Goal: Obtain resource: Download file/media

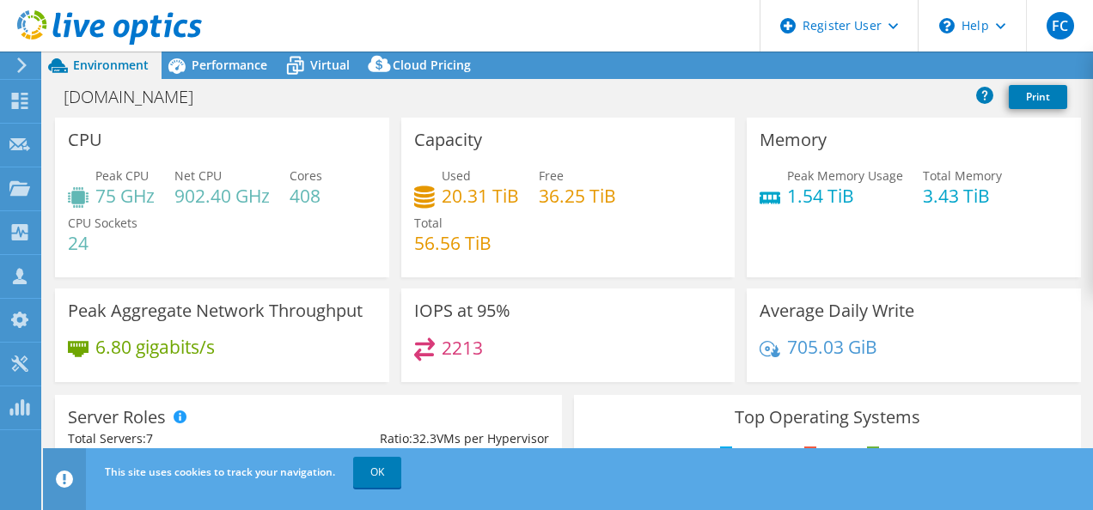
select select "USD"
click at [382, 476] on link "OK" at bounding box center [377, 472] width 48 height 31
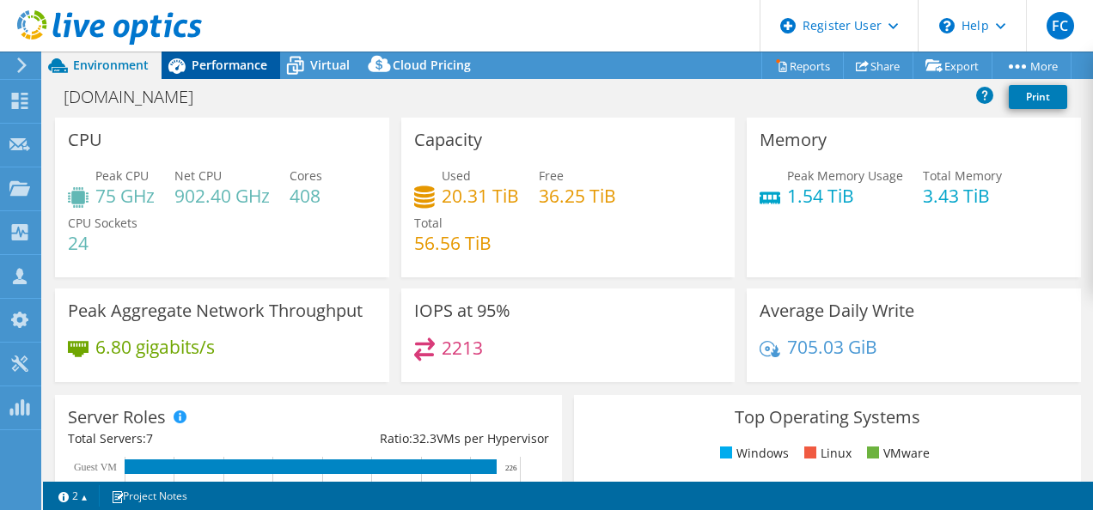
click at [236, 70] on span "Performance" at bounding box center [230, 65] width 76 height 16
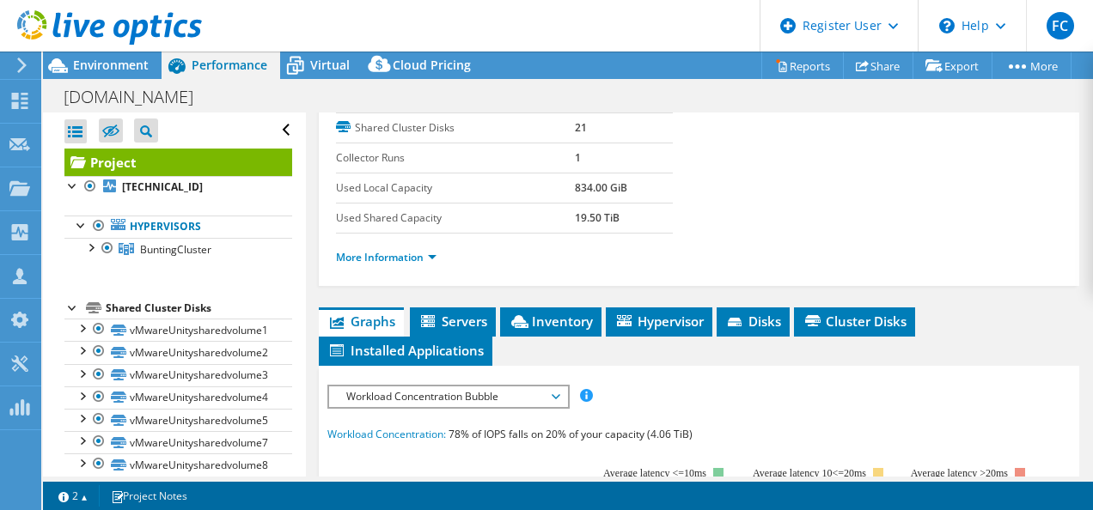
scroll to position [344, 0]
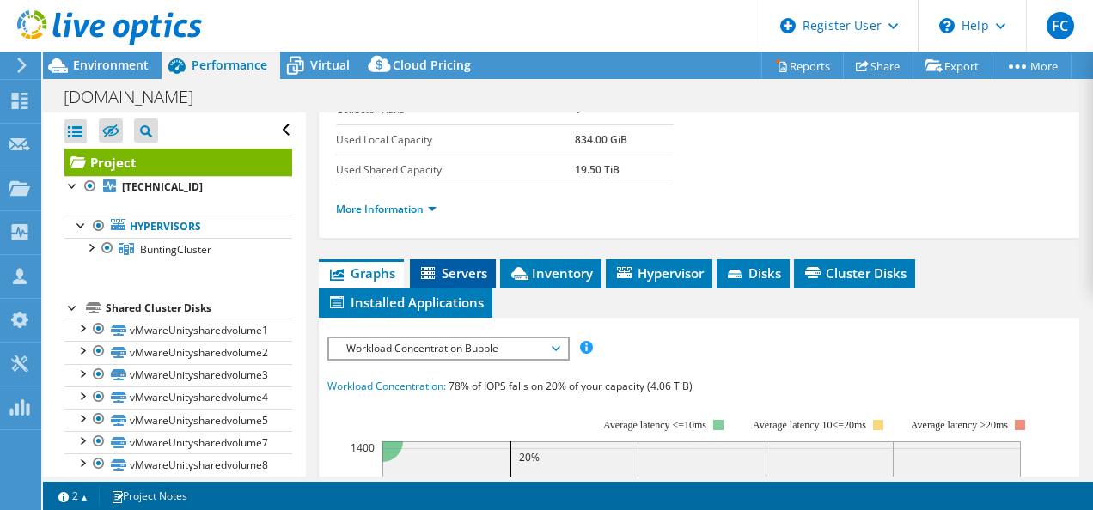
click at [442, 269] on span "Servers" at bounding box center [452, 273] width 69 height 17
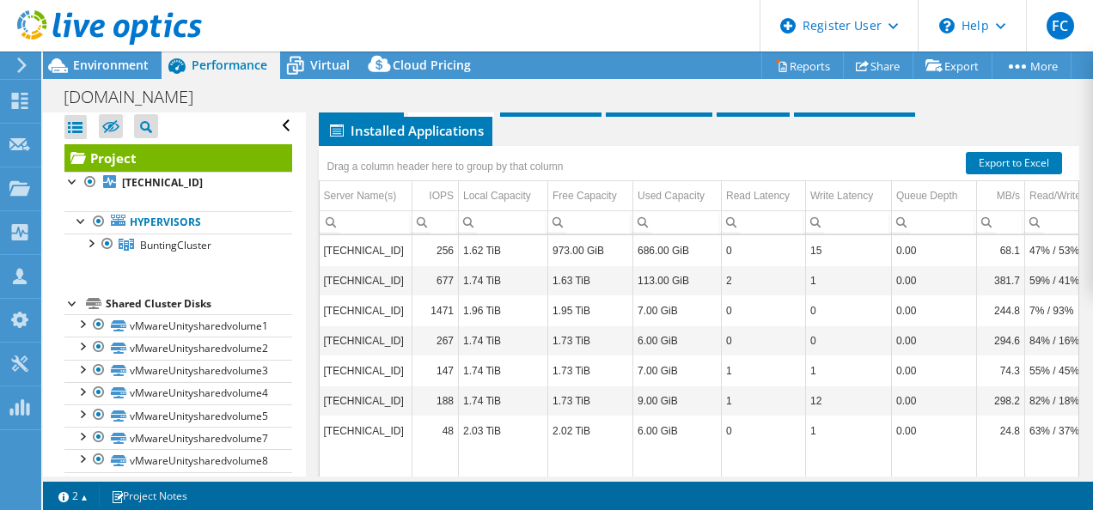
scroll to position [0, 0]
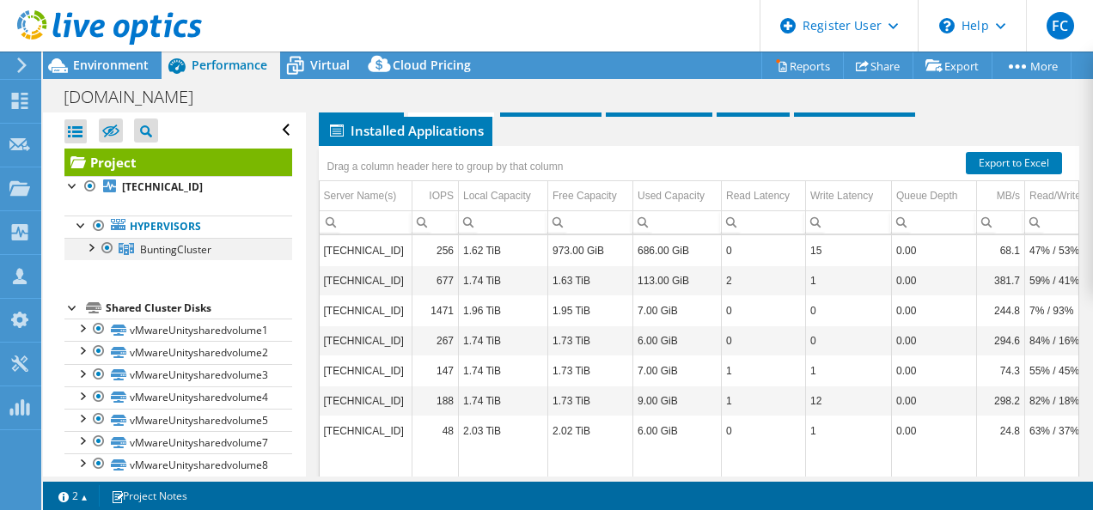
click at [88, 242] on div at bounding box center [90, 246] width 17 height 17
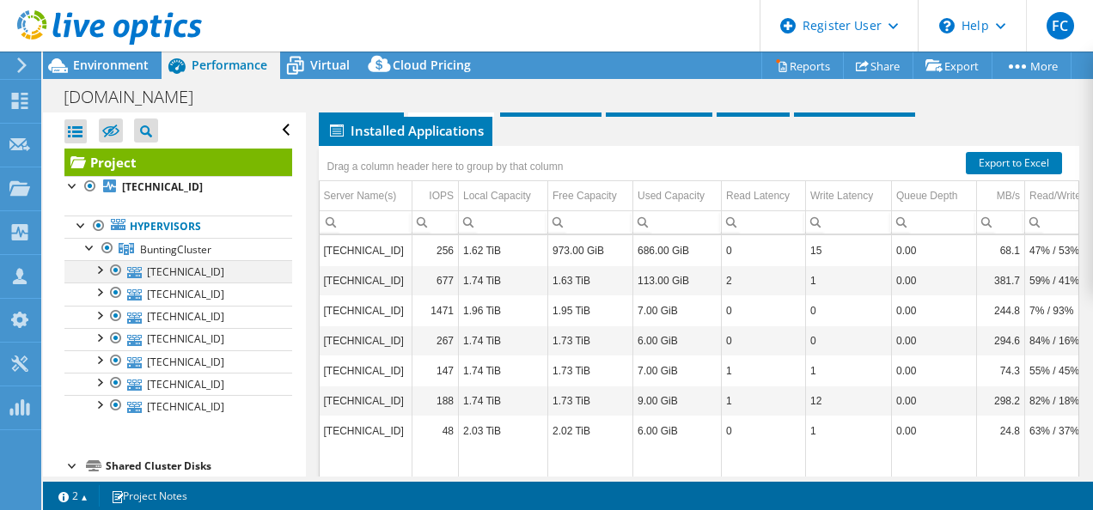
click at [101, 271] on div at bounding box center [98, 268] width 17 height 17
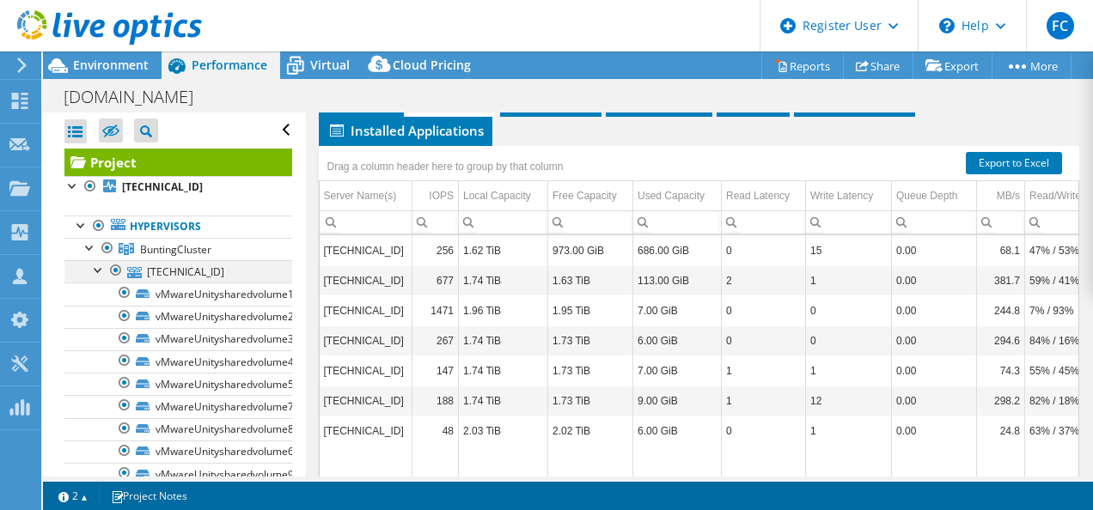
click at [102, 273] on div at bounding box center [98, 268] width 17 height 17
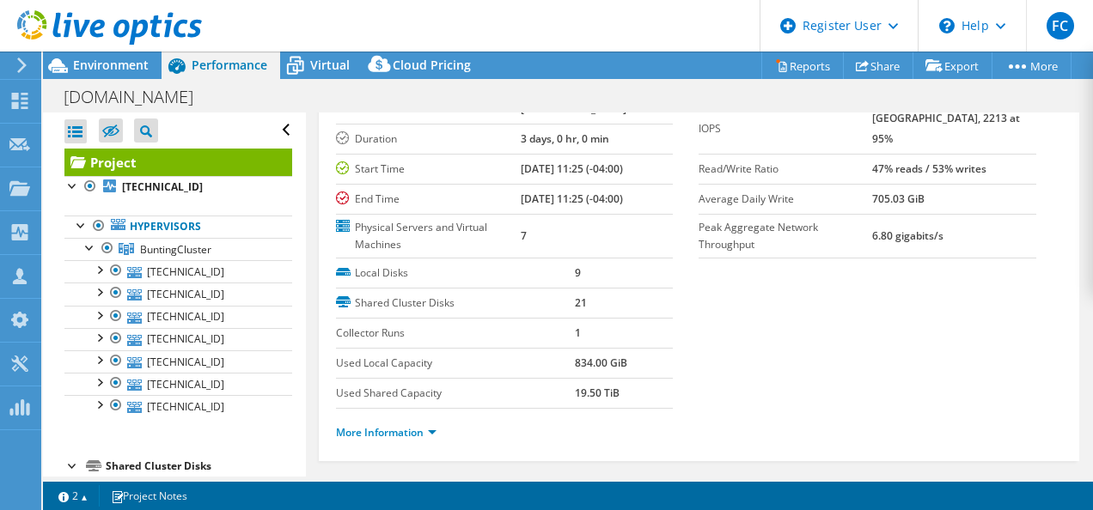
scroll to position [86, 0]
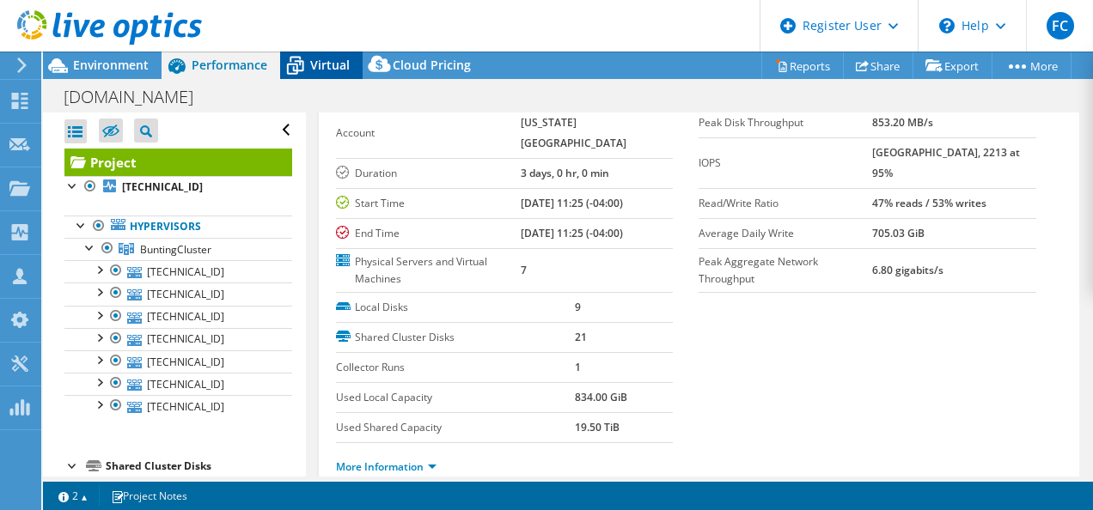
click at [318, 64] on span "Virtual" at bounding box center [330, 65] width 40 height 16
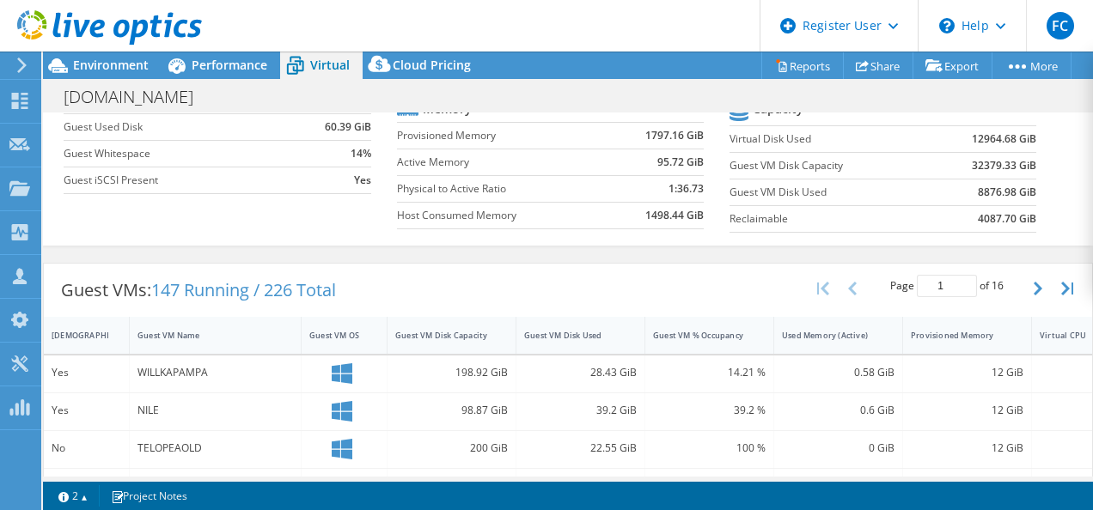
scroll to position [0, 0]
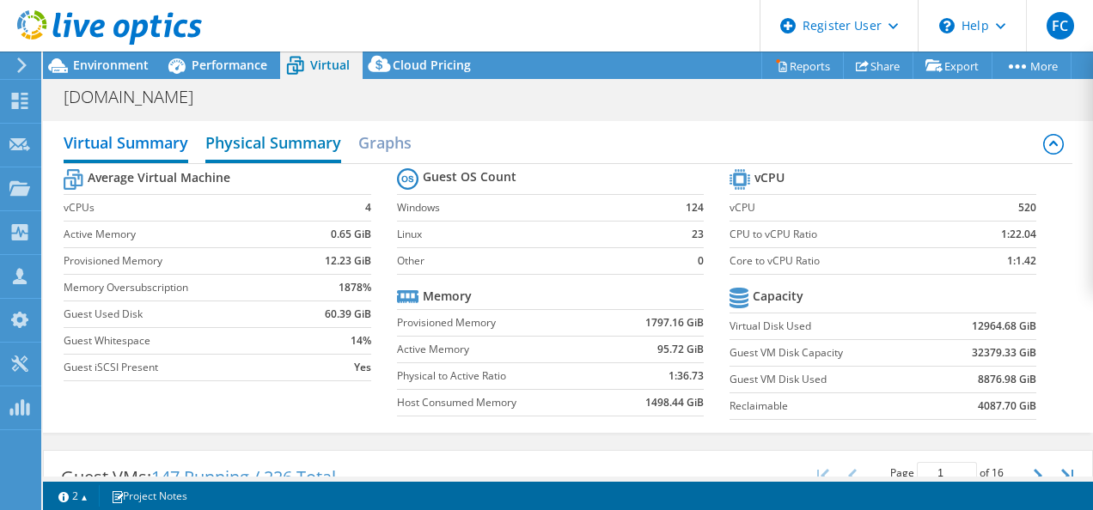
click at [316, 149] on h2 "Physical Summary" at bounding box center [273, 144] width 136 height 38
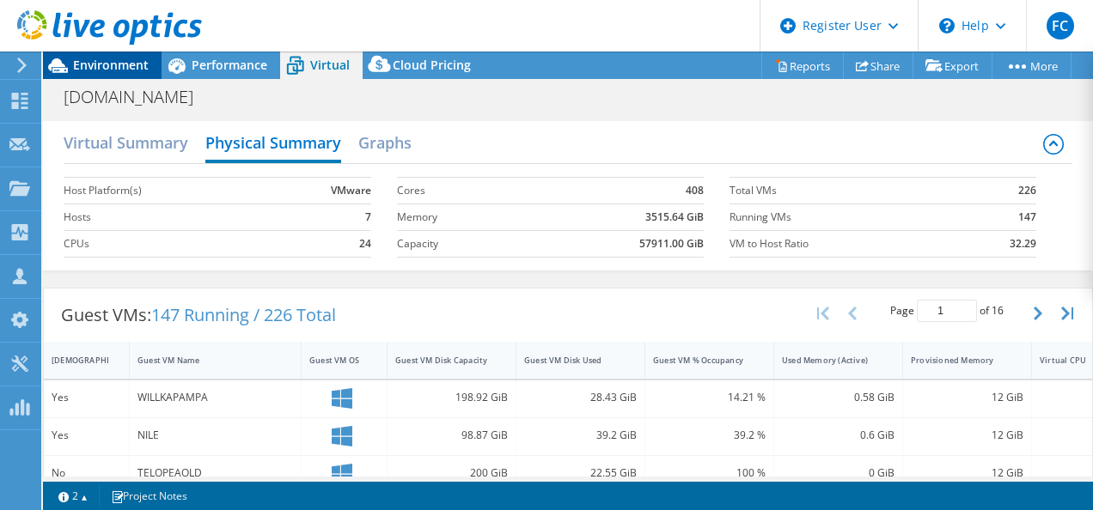
click at [111, 68] on span "Environment" at bounding box center [111, 65] width 76 height 16
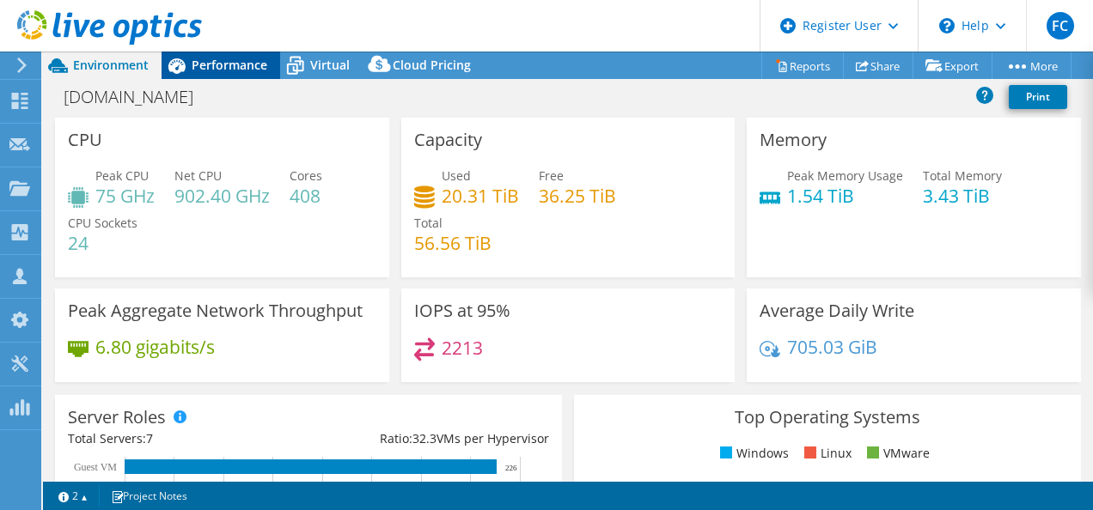
click at [242, 67] on span "Performance" at bounding box center [230, 65] width 76 height 16
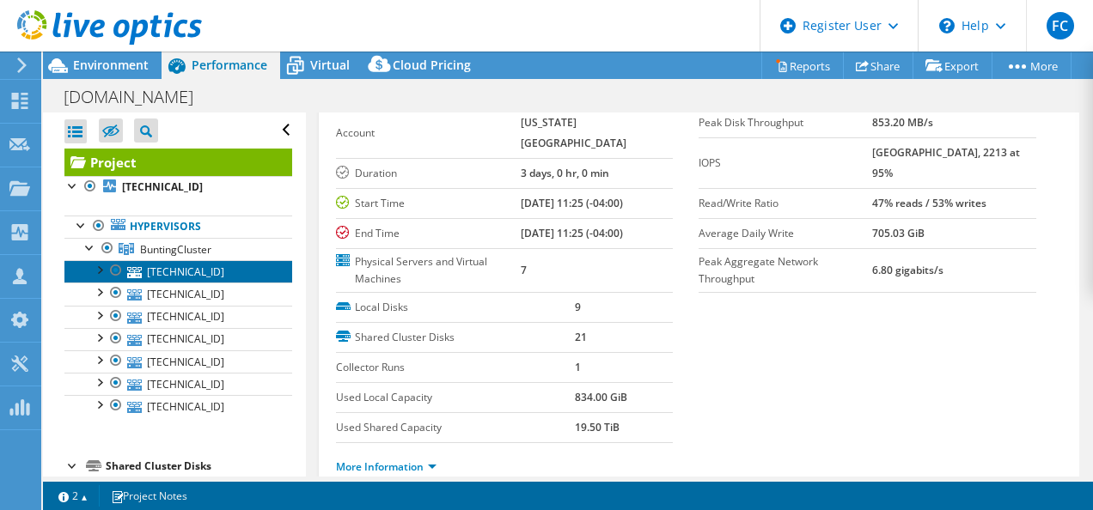
click at [207, 271] on link "[TECHNICAL_ID]" at bounding box center [178, 271] width 228 height 22
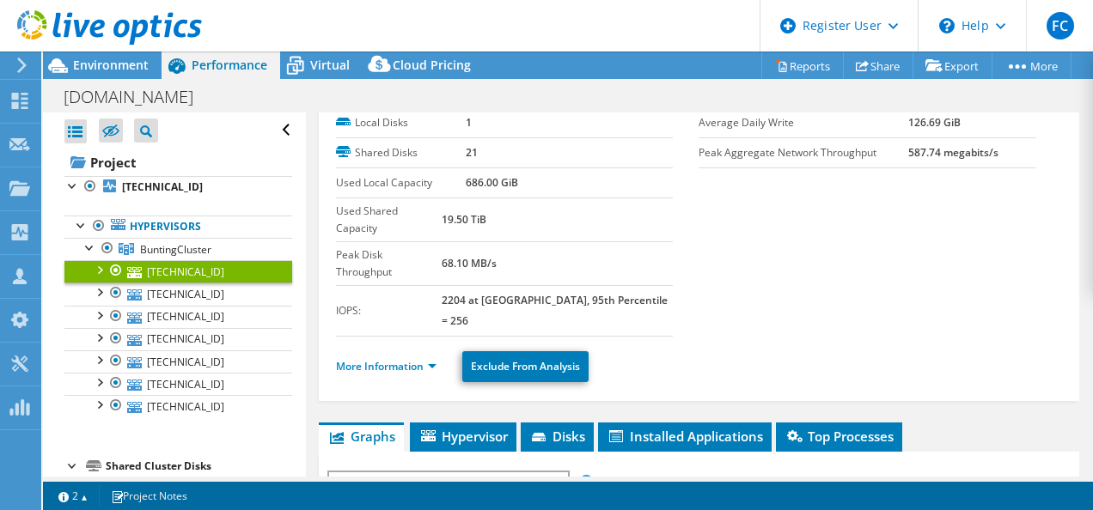
click at [99, 266] on div at bounding box center [98, 268] width 17 height 17
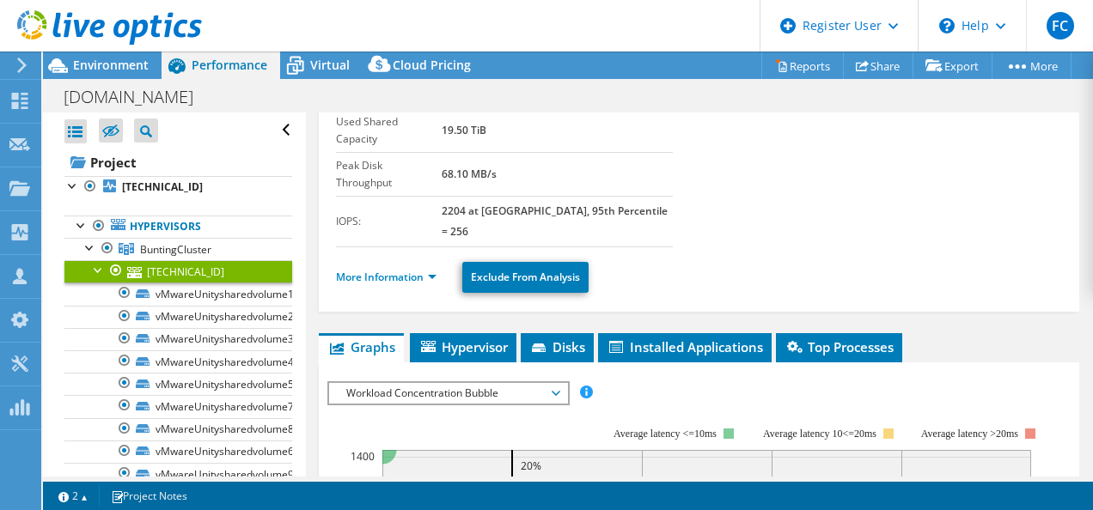
scroll to position [344, 0]
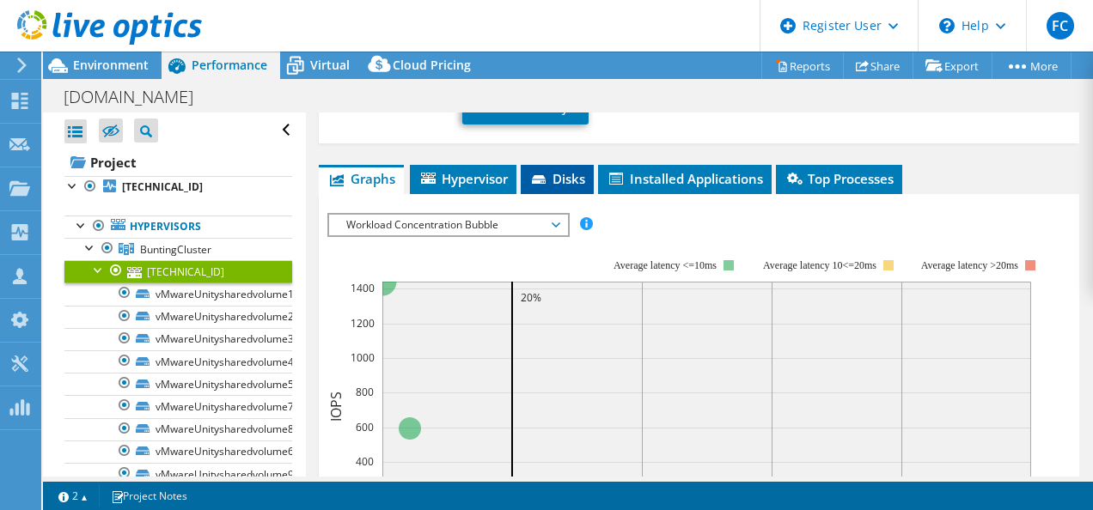
click at [539, 175] on icon at bounding box center [539, 179] width 14 height 9
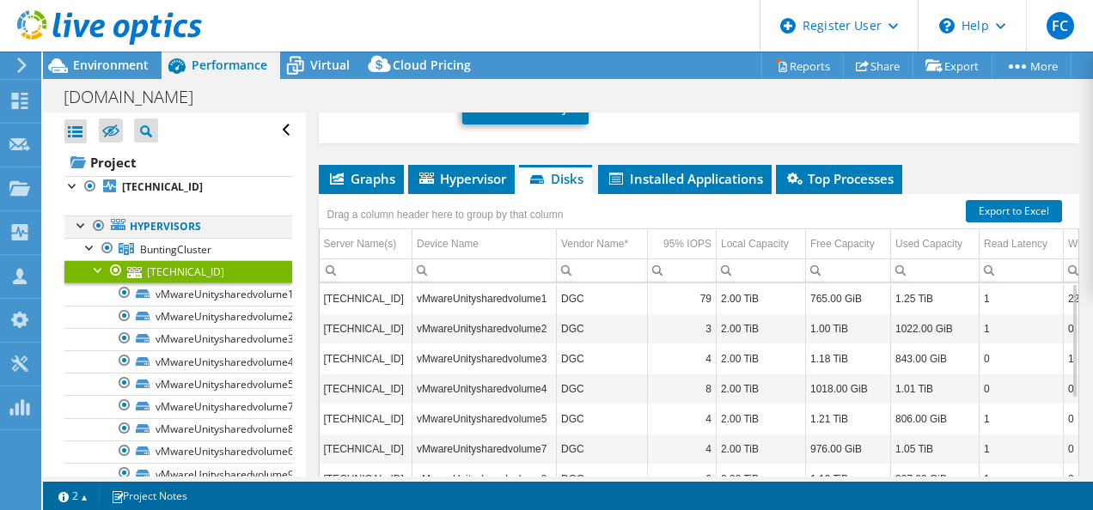
click at [88, 224] on div at bounding box center [81, 224] width 17 height 17
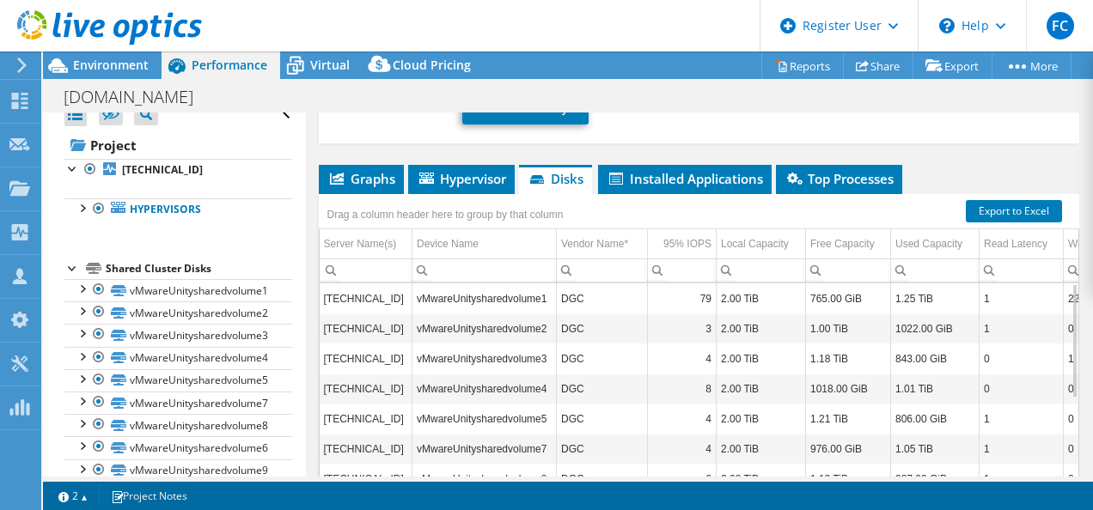
scroll to position [0, 0]
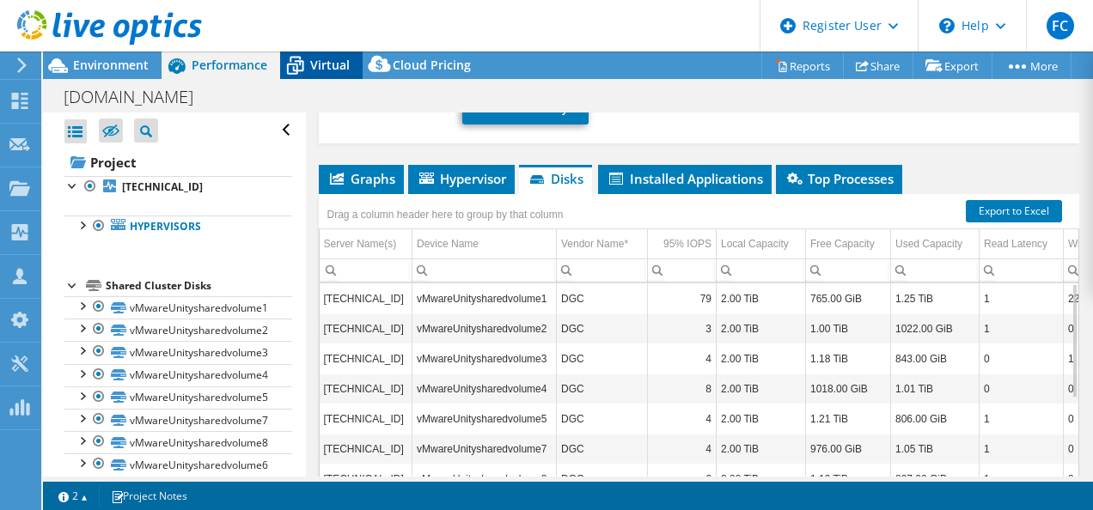
click at [325, 64] on span "Virtual" at bounding box center [330, 65] width 40 height 16
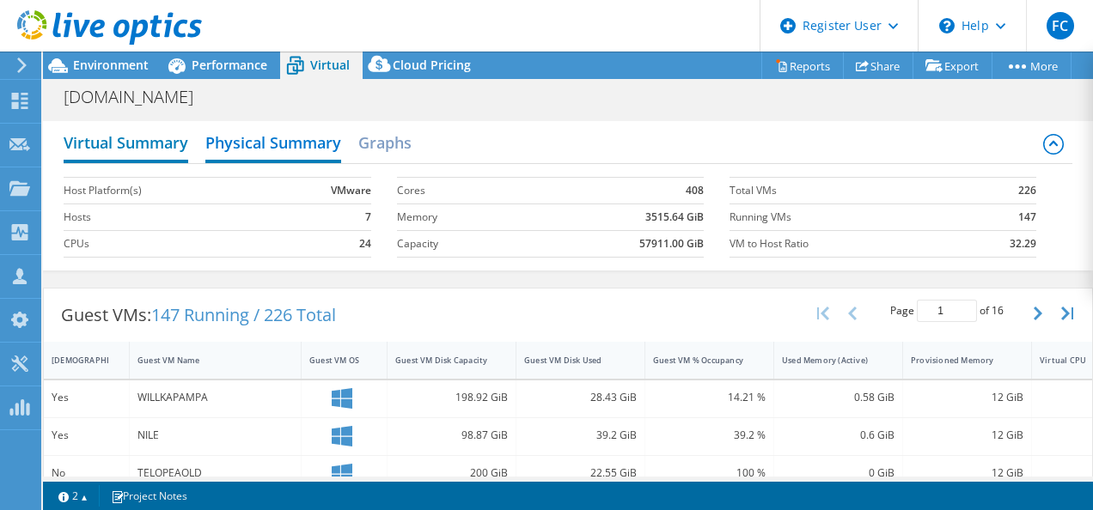
click at [163, 147] on h2 "Virtual Summary" at bounding box center [126, 144] width 125 height 38
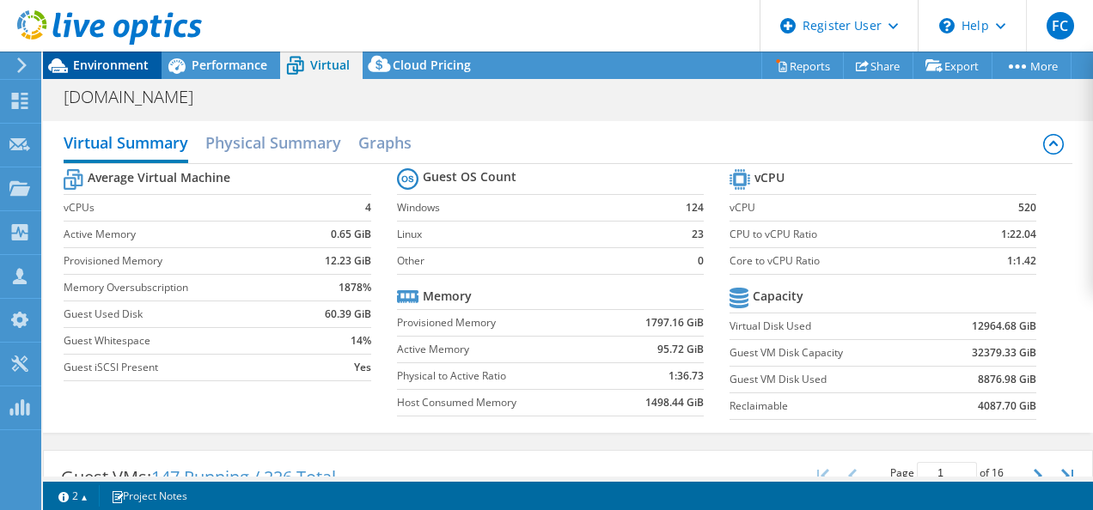
click at [134, 70] on span "Environment" at bounding box center [111, 65] width 76 height 16
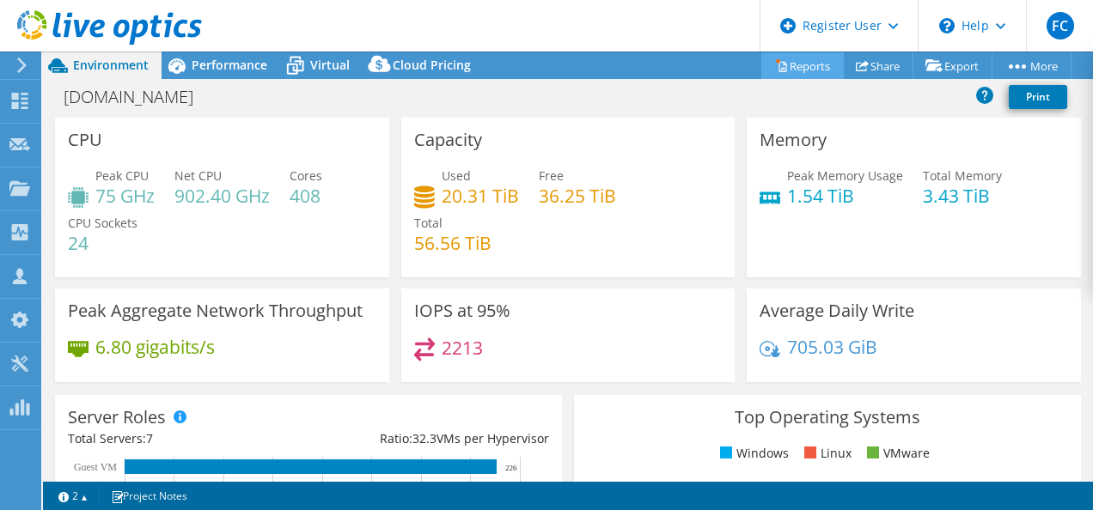
click at [779, 67] on link "Reports" at bounding box center [802, 65] width 82 height 27
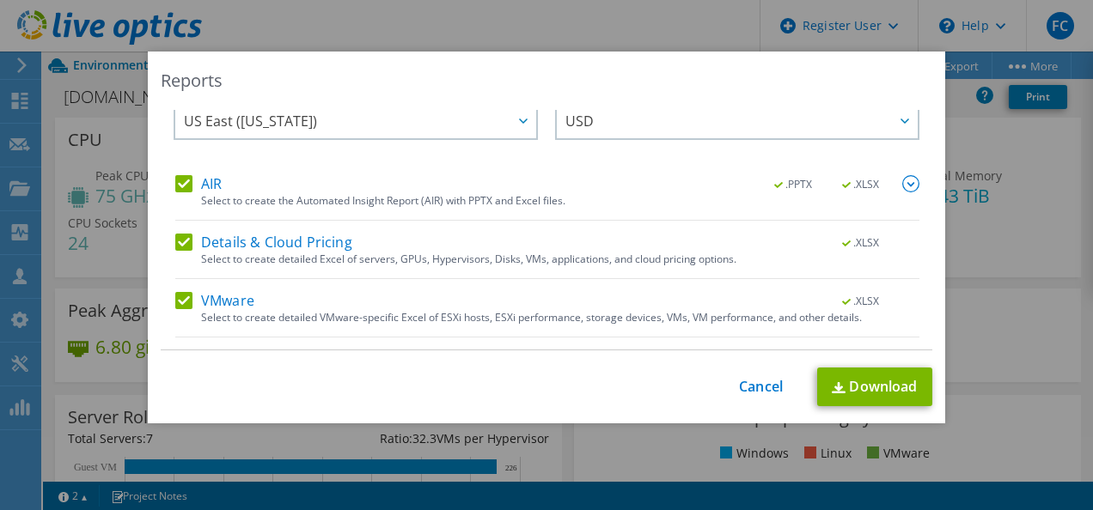
scroll to position [73, 0]
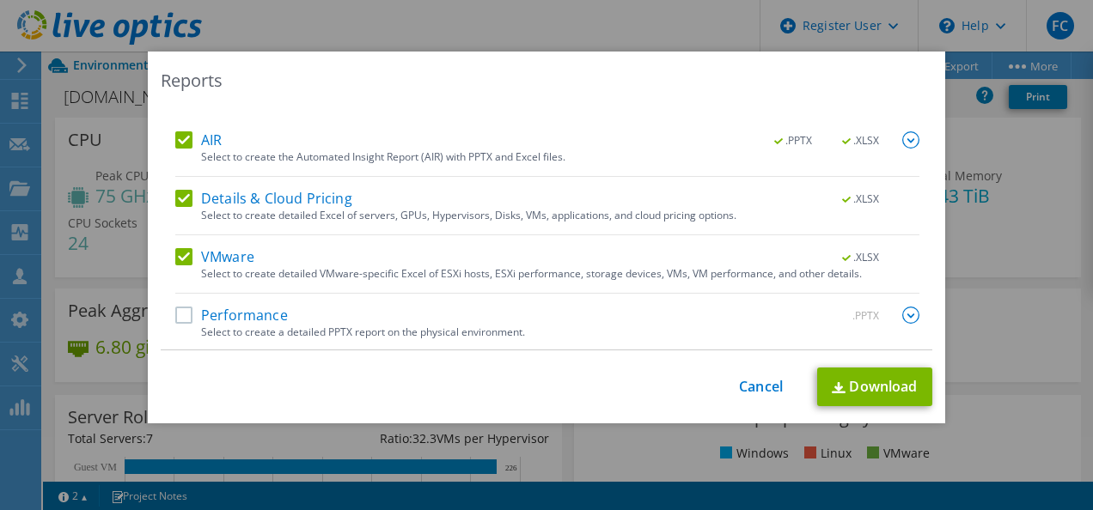
click at [181, 318] on label "Performance" at bounding box center [231, 315] width 113 height 17
click at [0, 0] on input "Performance" at bounding box center [0, 0] width 0 height 0
click at [877, 392] on link "Download" at bounding box center [874, 387] width 115 height 39
click at [763, 380] on link "Cancel" at bounding box center [761, 387] width 44 height 16
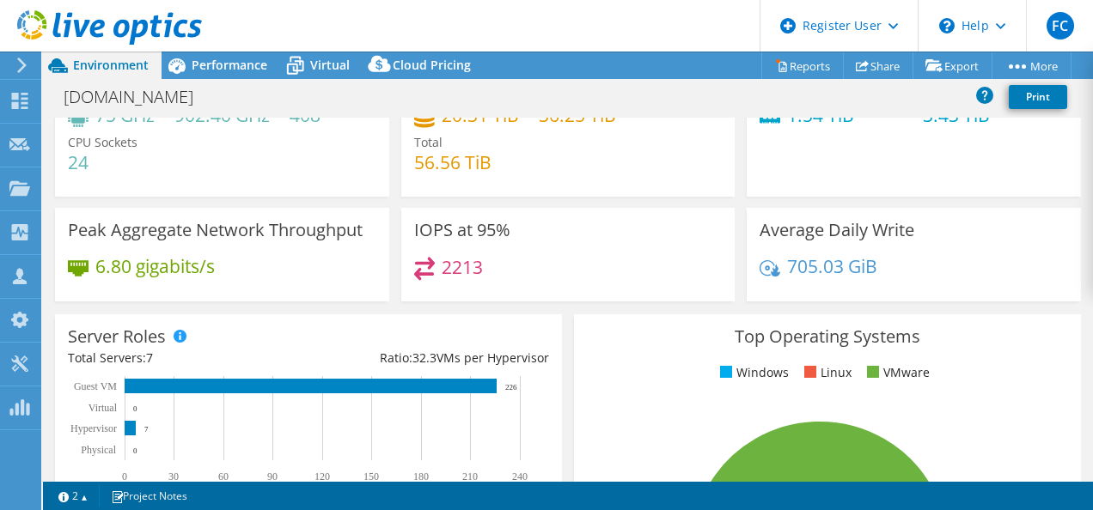
scroll to position [0, 0]
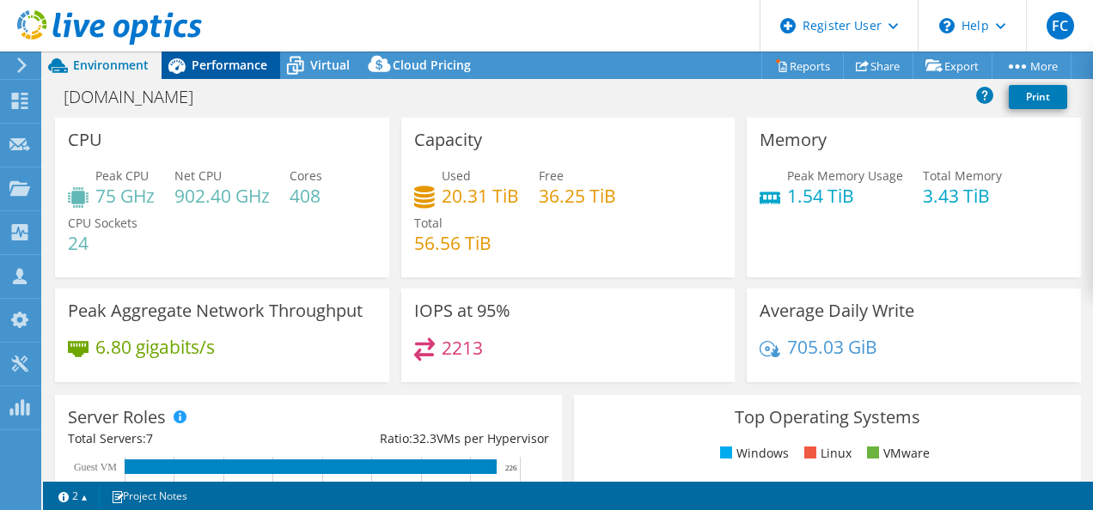
click at [205, 60] on span "Performance" at bounding box center [230, 65] width 76 height 16
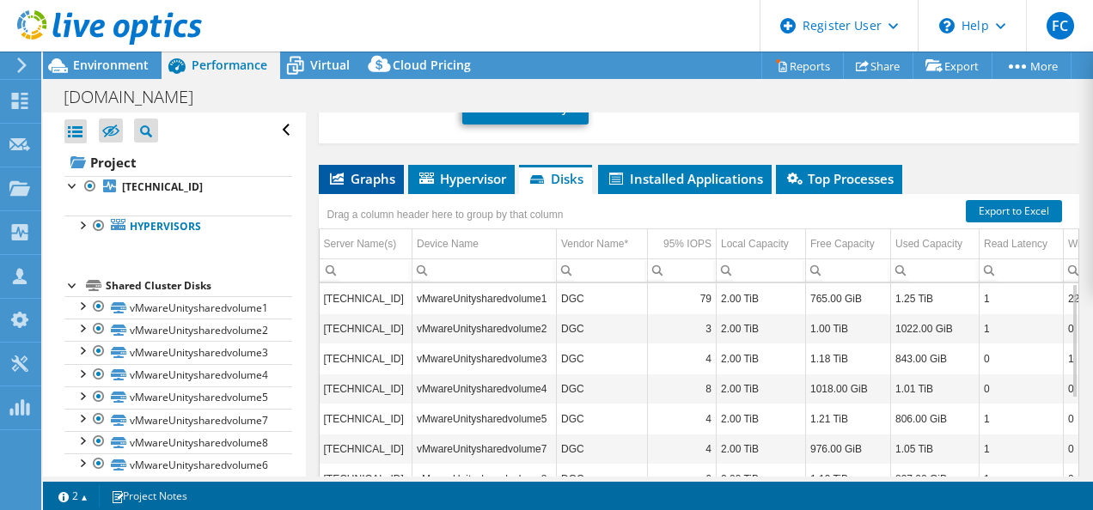
click at [370, 170] on span "Graphs" at bounding box center [361, 178] width 68 height 17
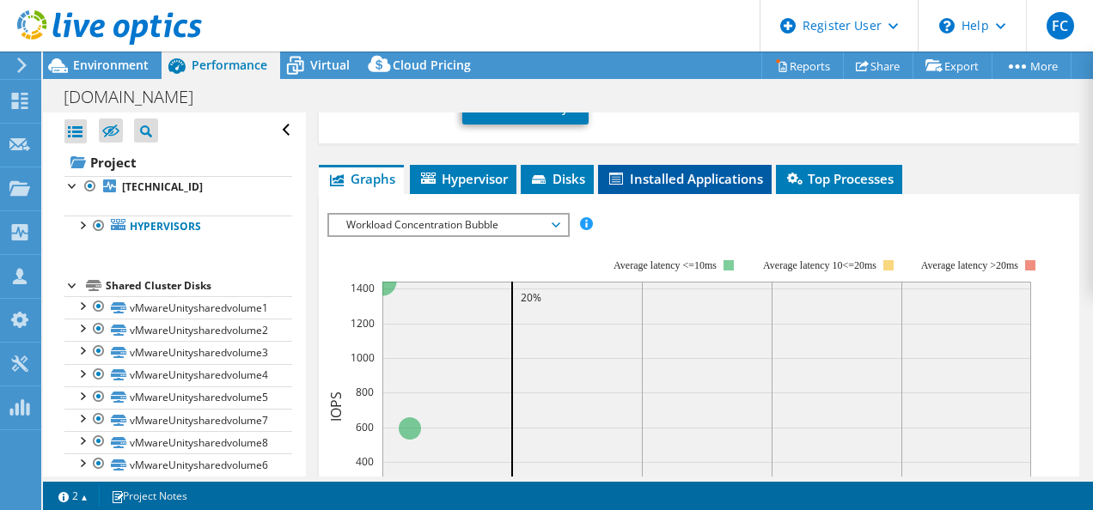
click at [655, 165] on li "Installed Applications" at bounding box center [685, 179] width 174 height 29
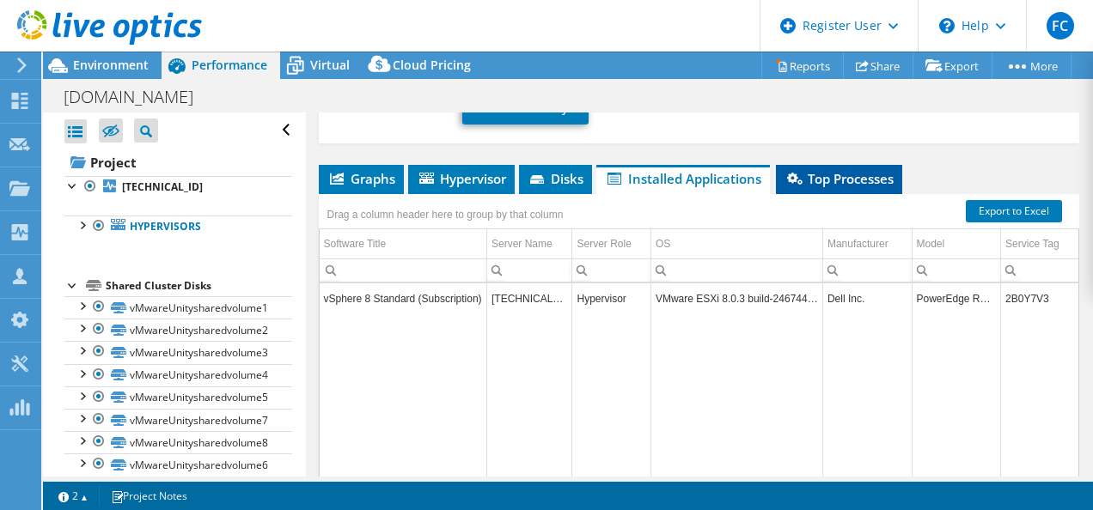
click at [854, 170] on span "Top Processes" at bounding box center [838, 178] width 109 height 17
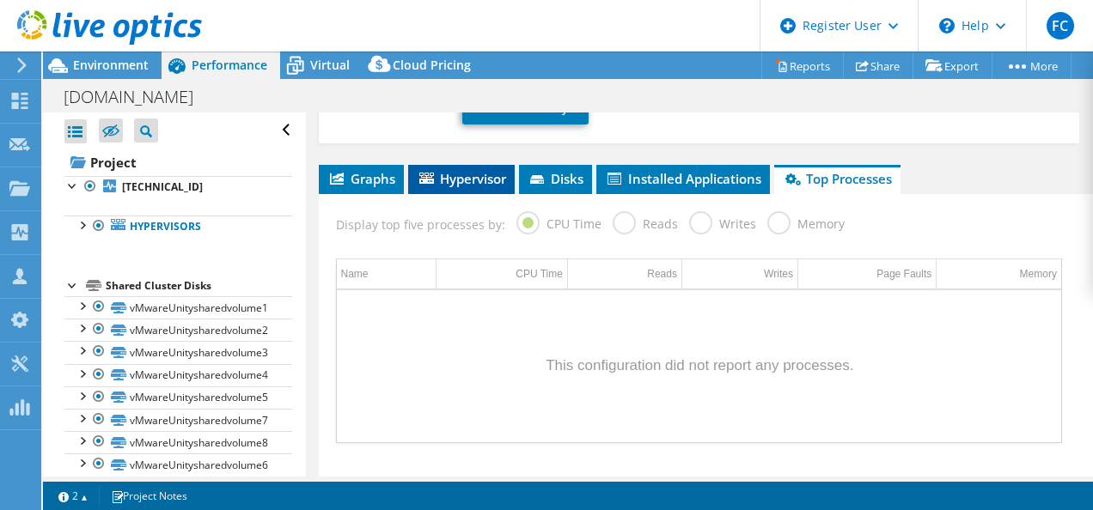
click at [494, 170] on span "Hypervisor" at bounding box center [461, 178] width 89 height 17
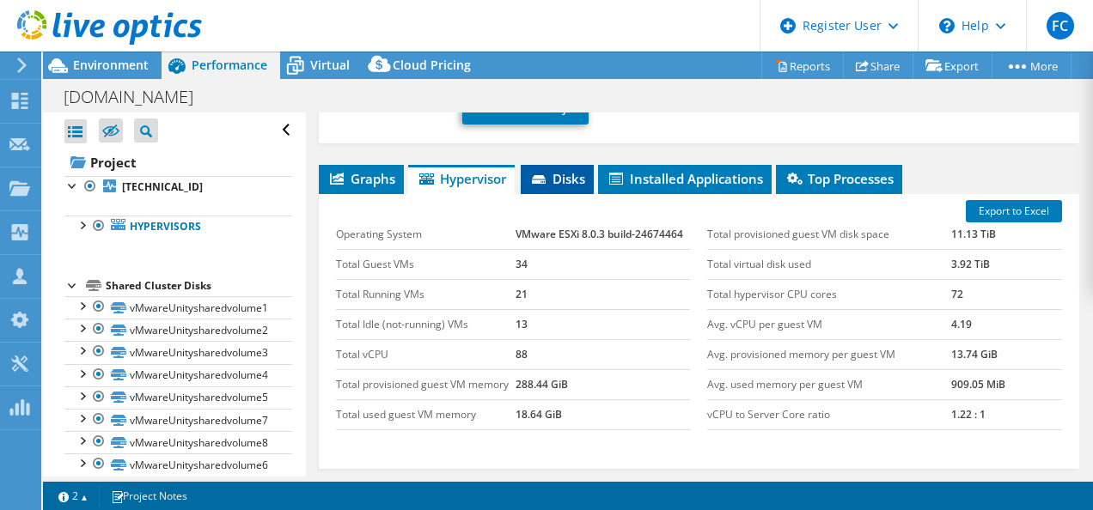
click at [560, 170] on span "Disks" at bounding box center [557, 178] width 56 height 17
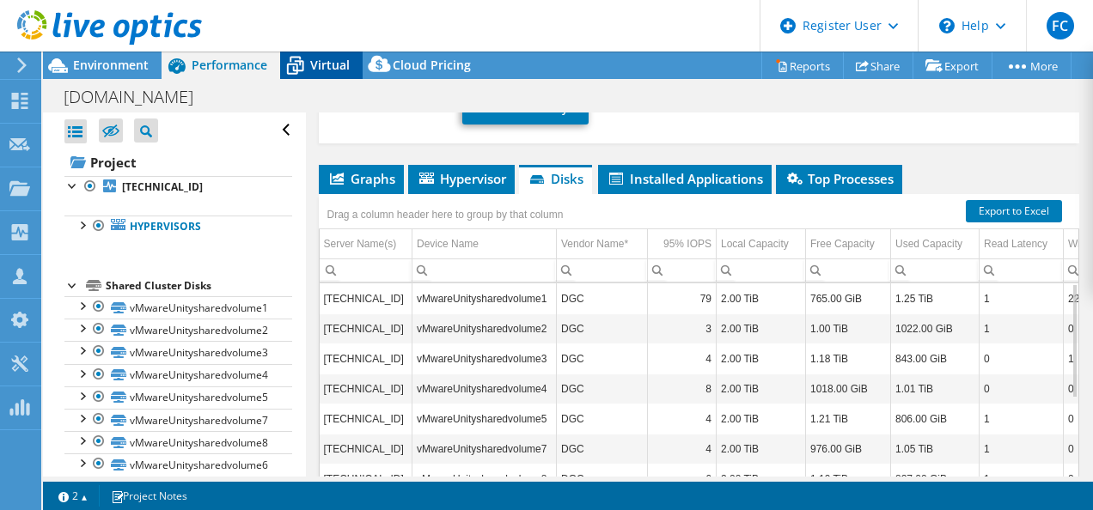
click at [333, 72] on span "Virtual" at bounding box center [330, 65] width 40 height 16
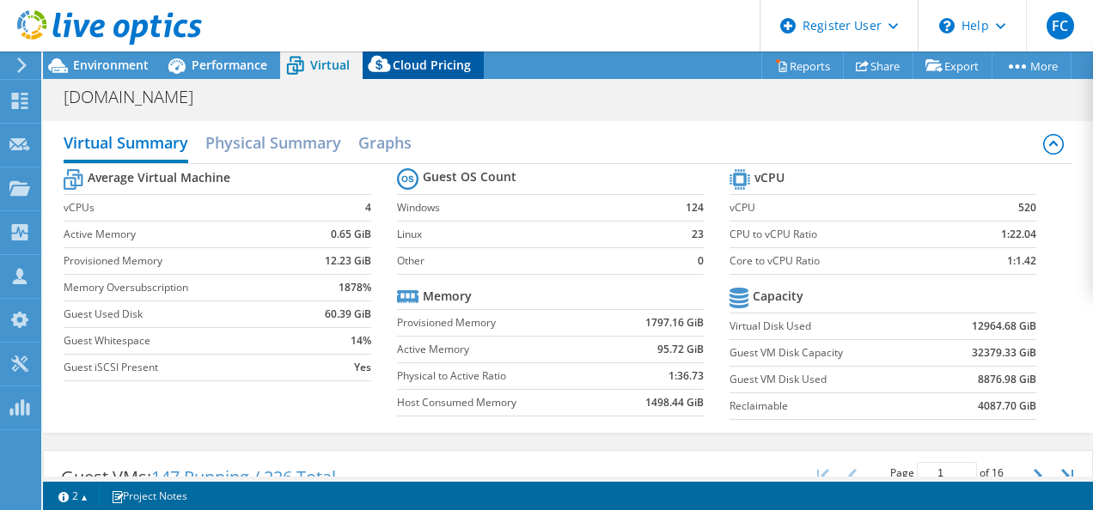
click at [419, 57] on span "Cloud Pricing" at bounding box center [432, 65] width 78 height 16
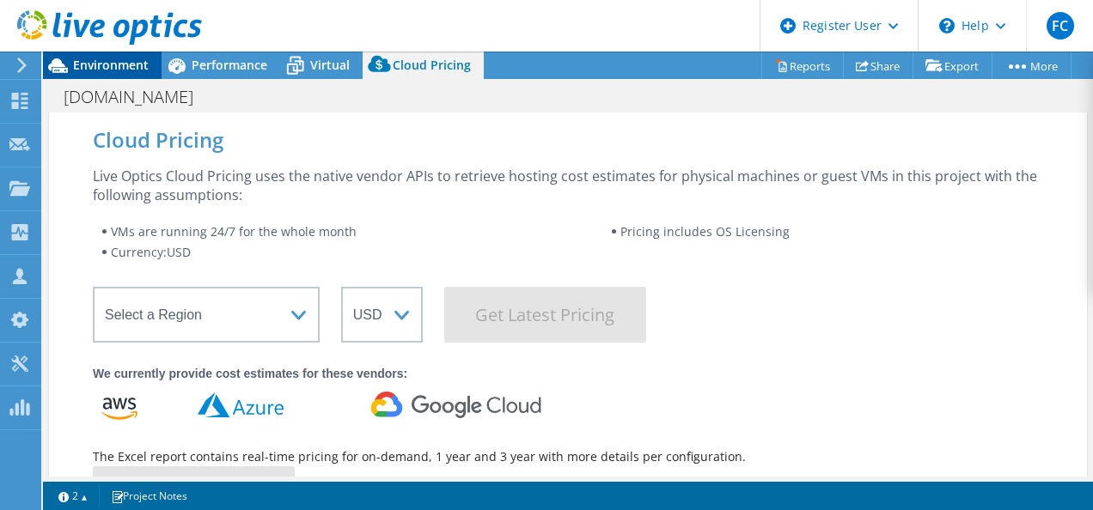
click at [140, 63] on span "Environment" at bounding box center [111, 65] width 76 height 16
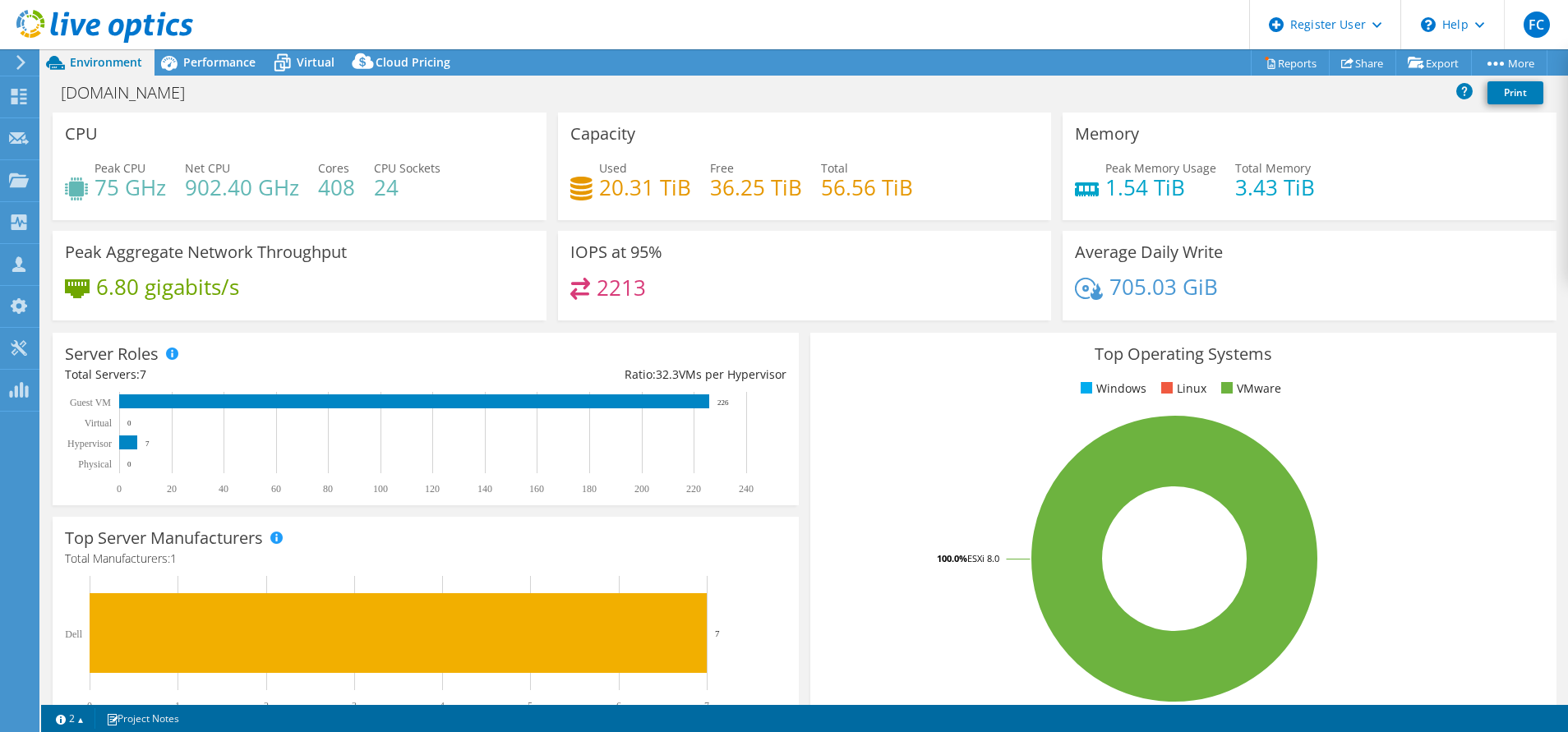
select select "USD"
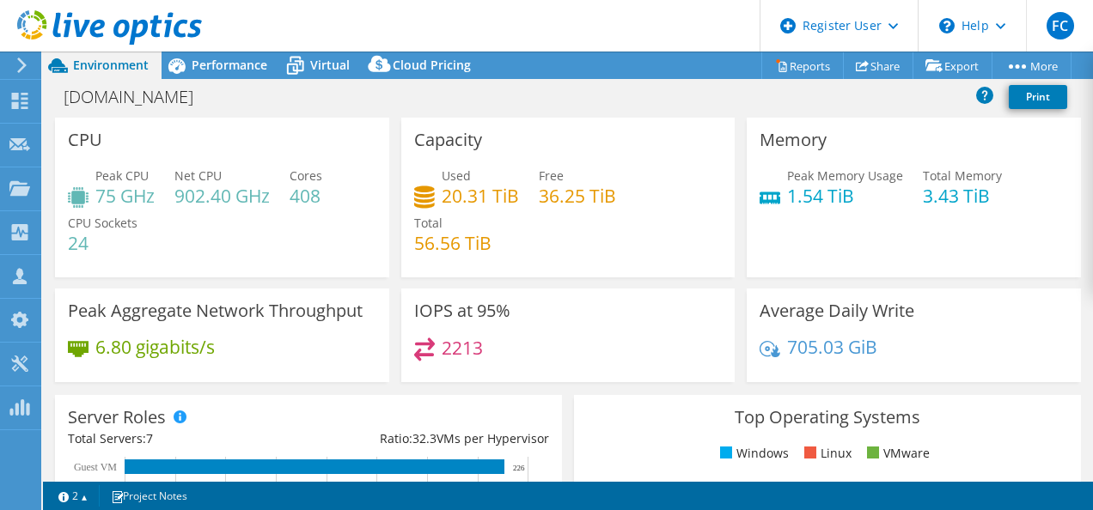
click at [12, 62] on div at bounding box center [18, 65] width 19 height 15
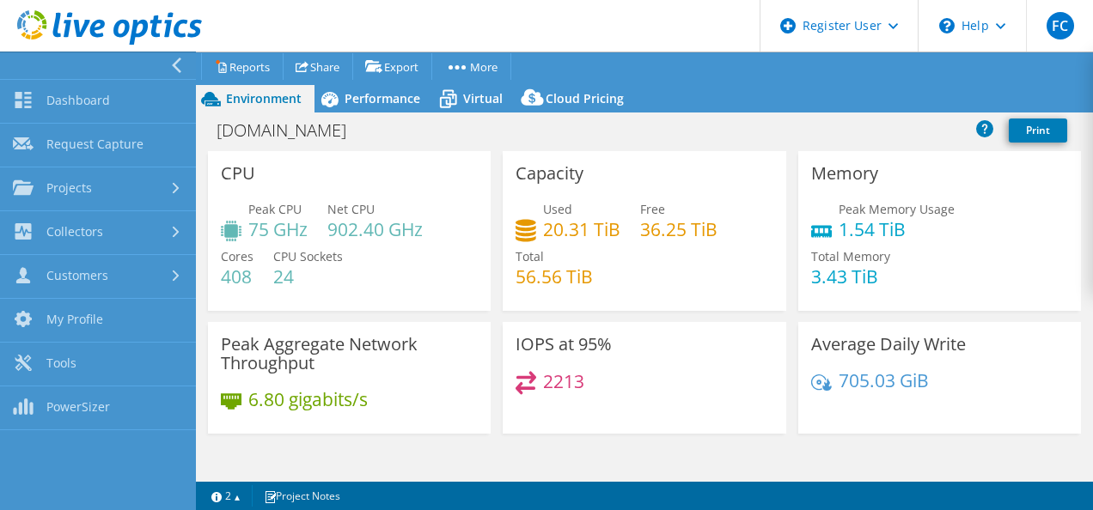
click at [168, 64] on div at bounding box center [94, 65] width 196 height 27
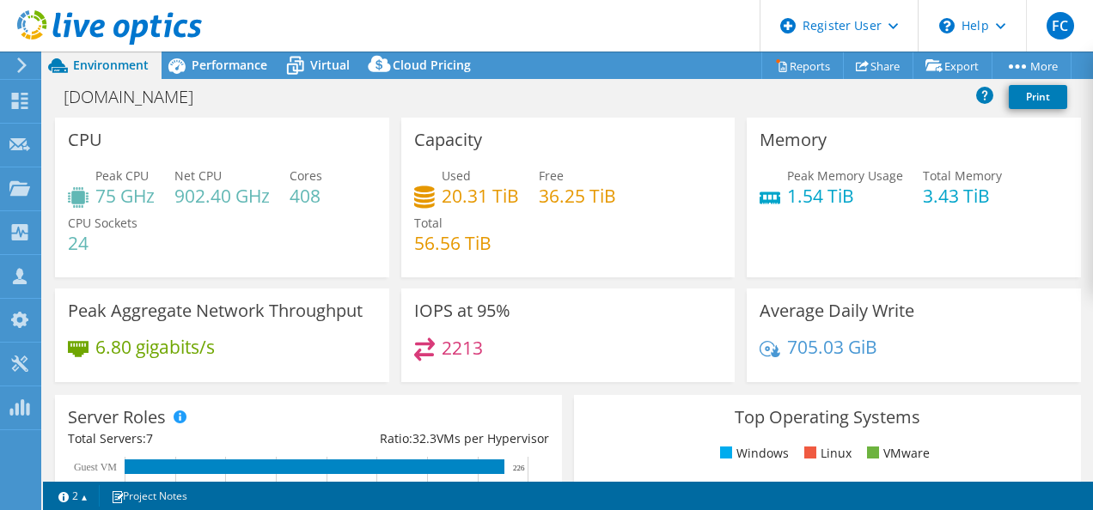
click at [21, 61] on use at bounding box center [21, 65] width 9 height 15
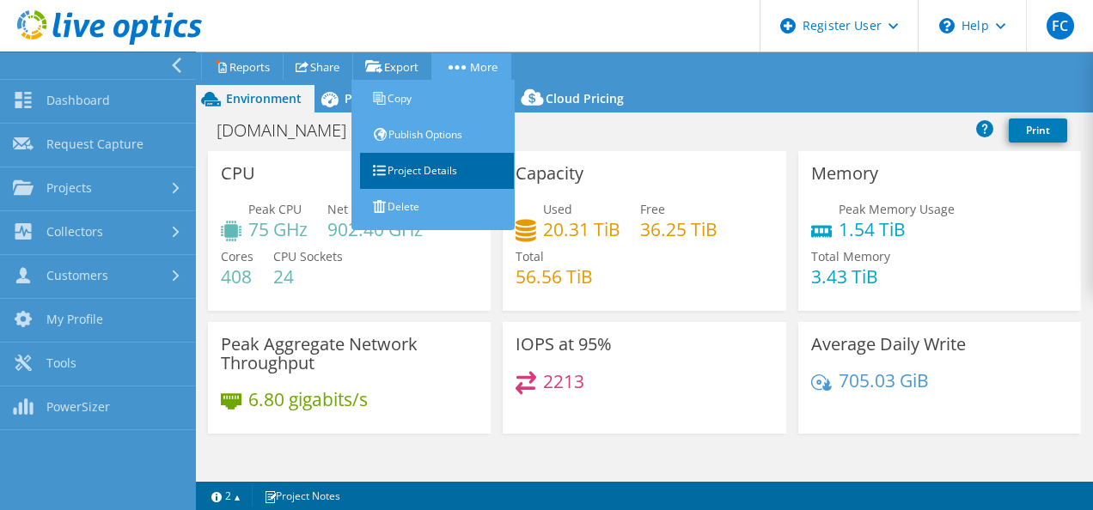
click at [423, 173] on link "Project Details" at bounding box center [437, 171] width 155 height 36
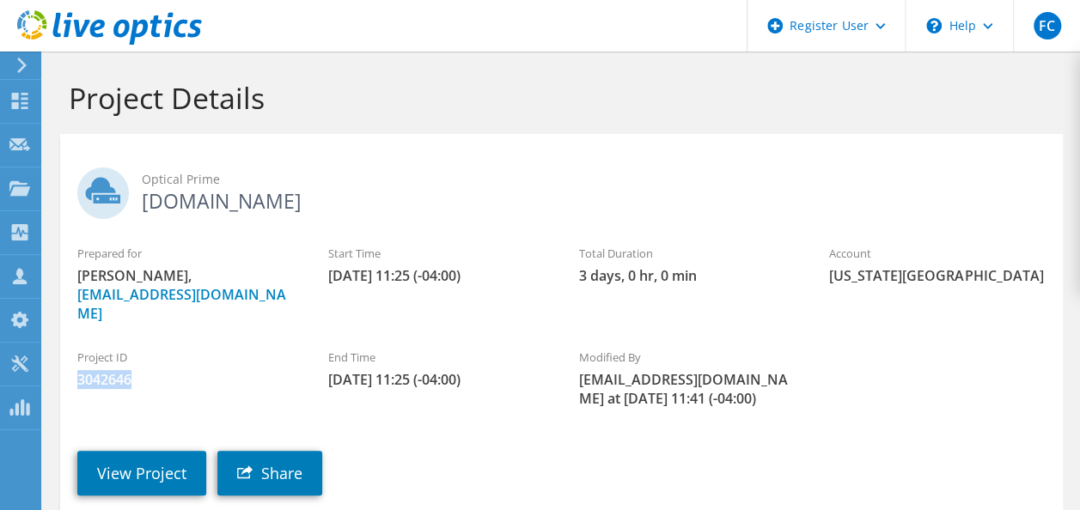
drag, startPoint x: 132, startPoint y: 361, endPoint x: 79, endPoint y: 357, distance: 53.4
click at [79, 370] on span "3042646" at bounding box center [185, 379] width 217 height 19
copy span "3042646"
